Goal: Find contact information: Find contact information

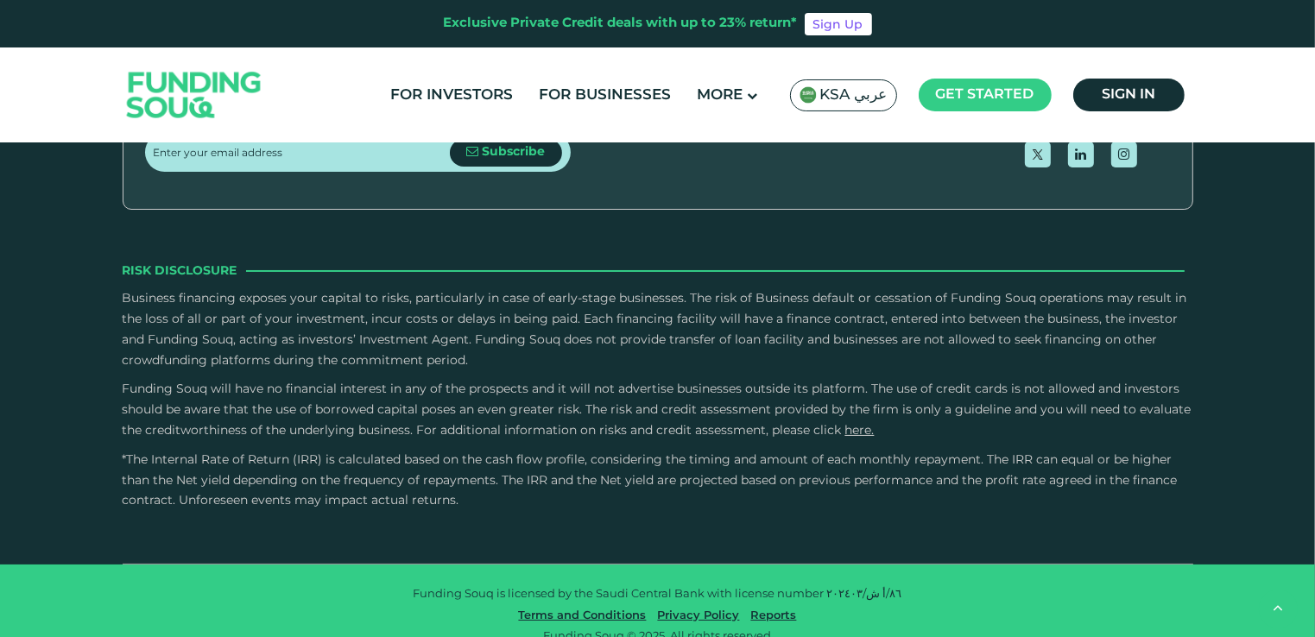
scroll to position [2608, 0]
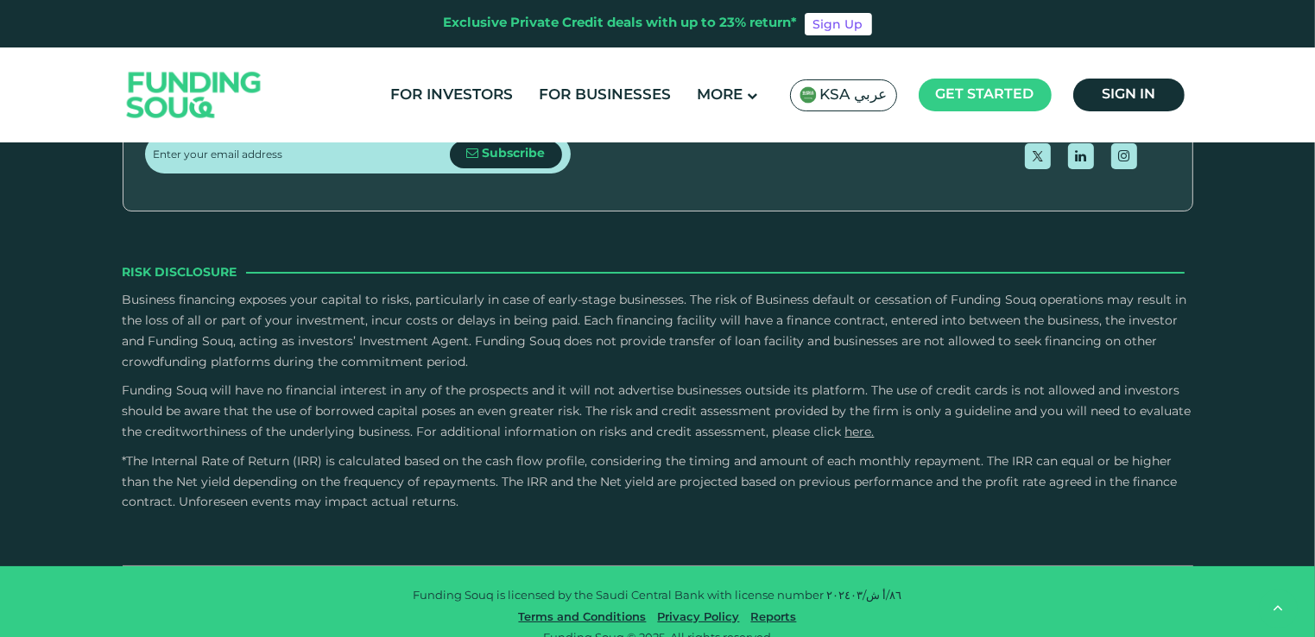
copy p "12487"
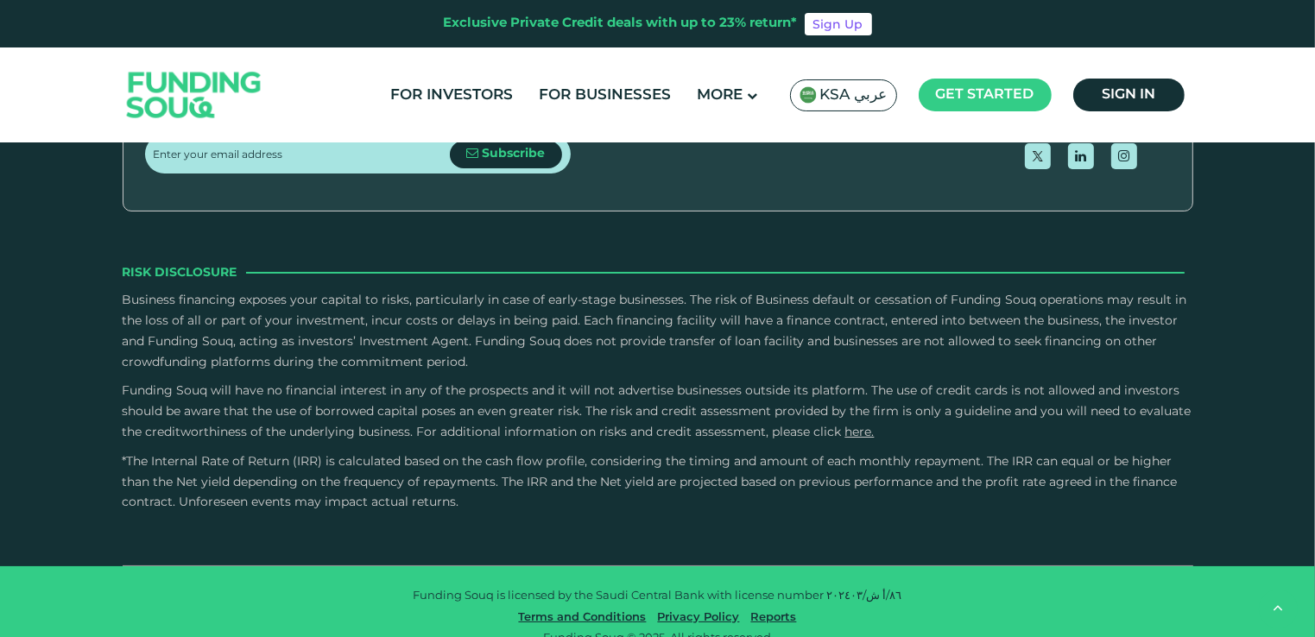
copy p "[GEOGRAPHIC_DATA]"
drag, startPoint x: 1001, startPoint y: 329, endPoint x: 950, endPoint y: 326, distance: 51.1
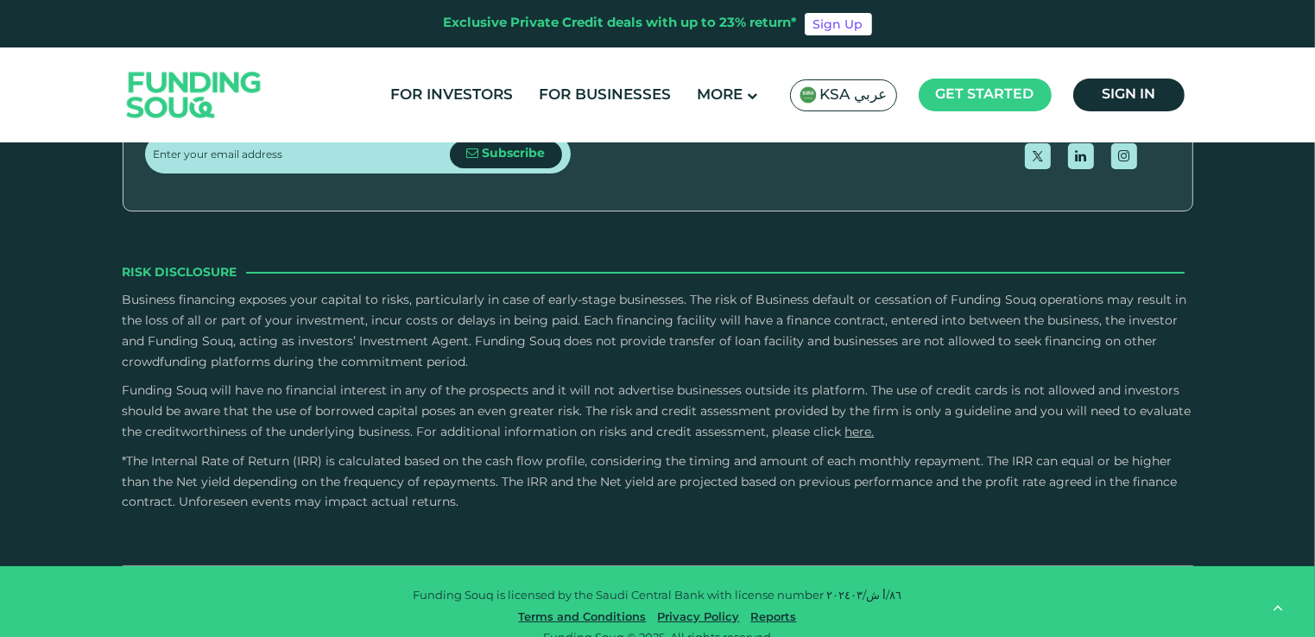
copy p "Office 14"
copy div "[STREET_ADDRESS][PERSON_NAME][PERSON_NAME] Get Directions Contact 800 1240 366 …"
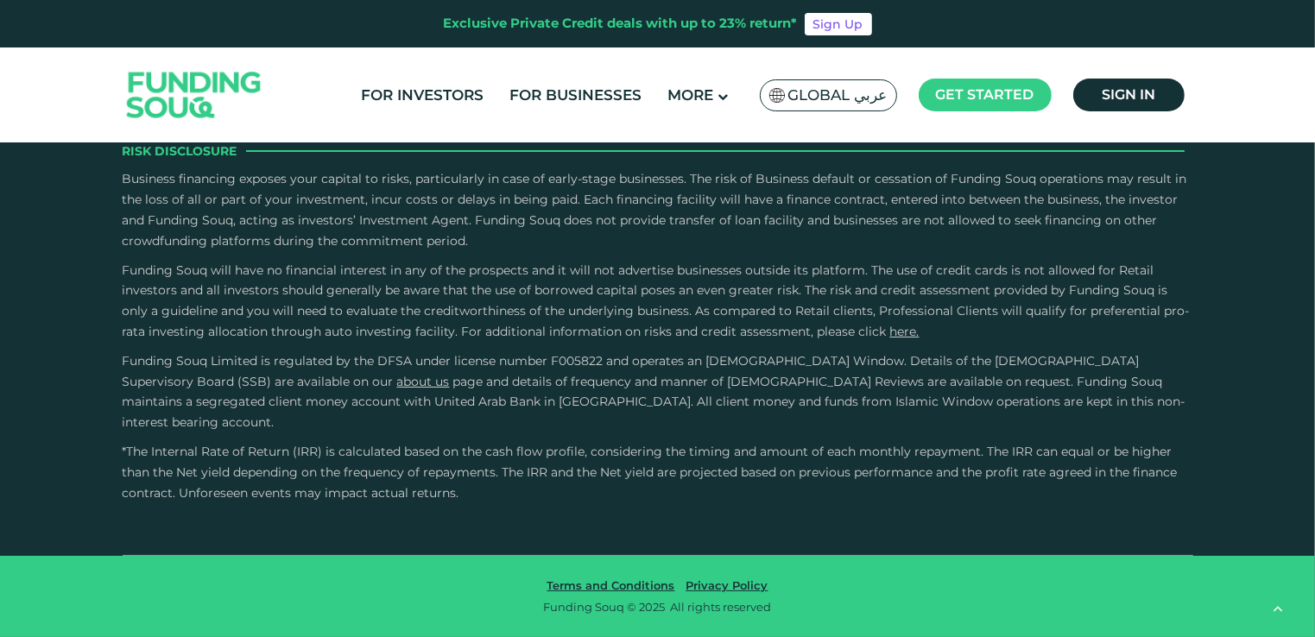
type tc-range-slider "4"
drag, startPoint x: 1067, startPoint y: 247, endPoint x: 979, endPoint y: 244, distance: 88.1
copy span "558 237 344"
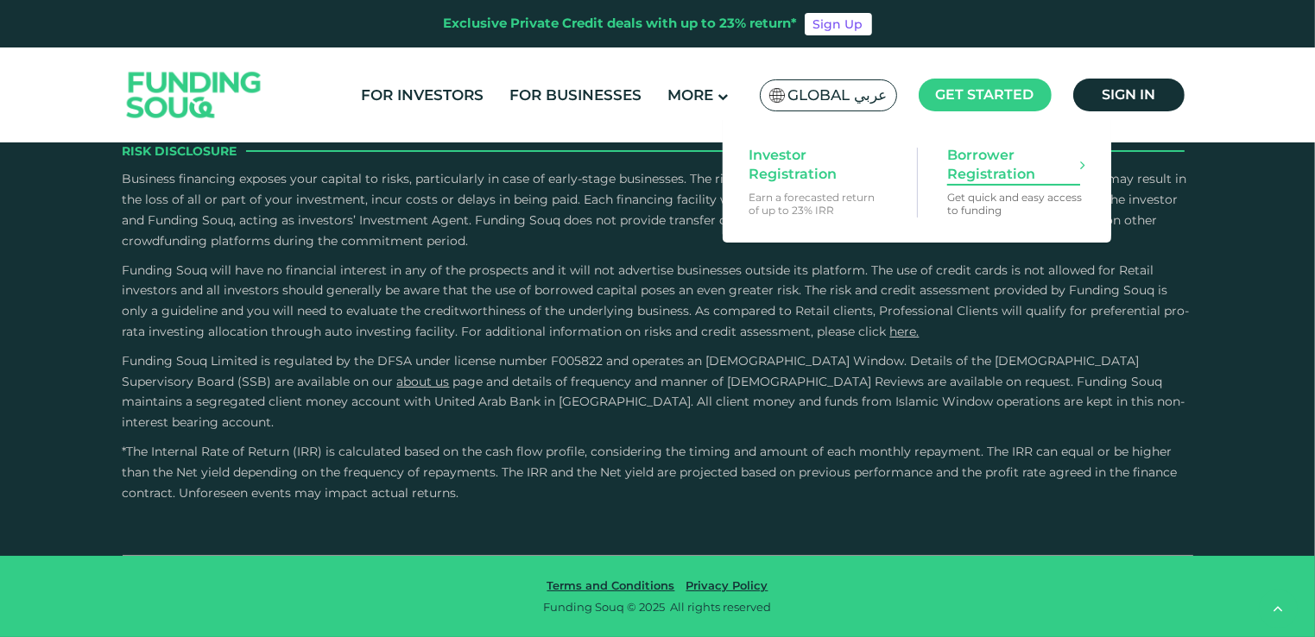
scroll to position [4518, 0]
